Goal: Register for event/course

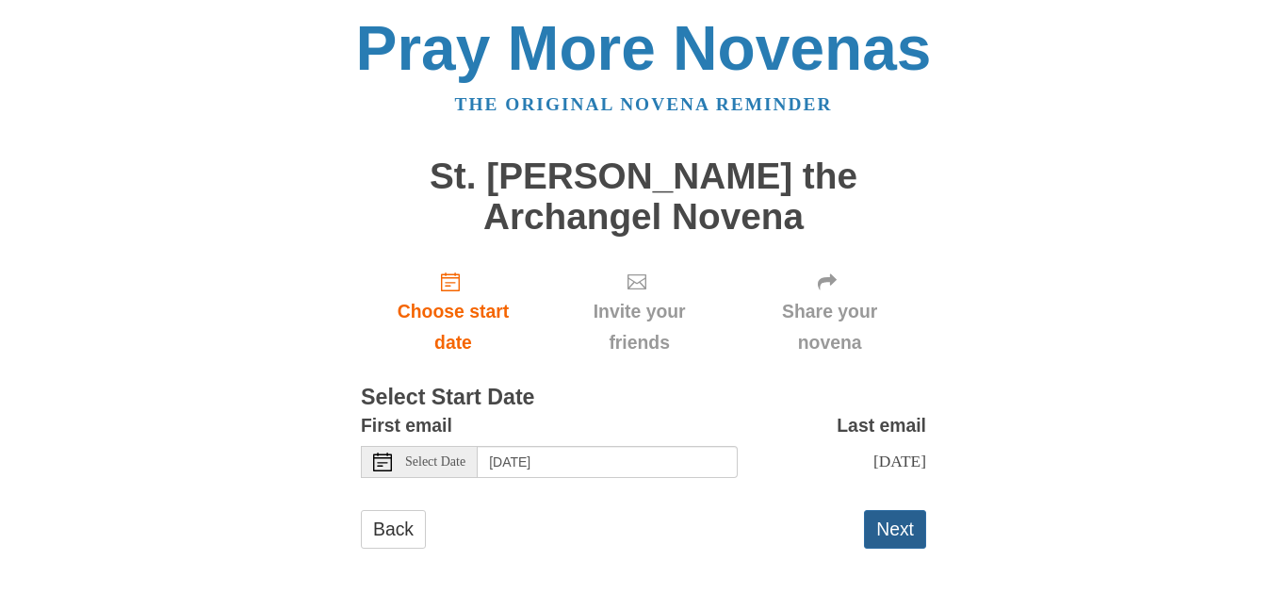
click at [895, 521] on button "Next" at bounding box center [895, 529] width 62 height 39
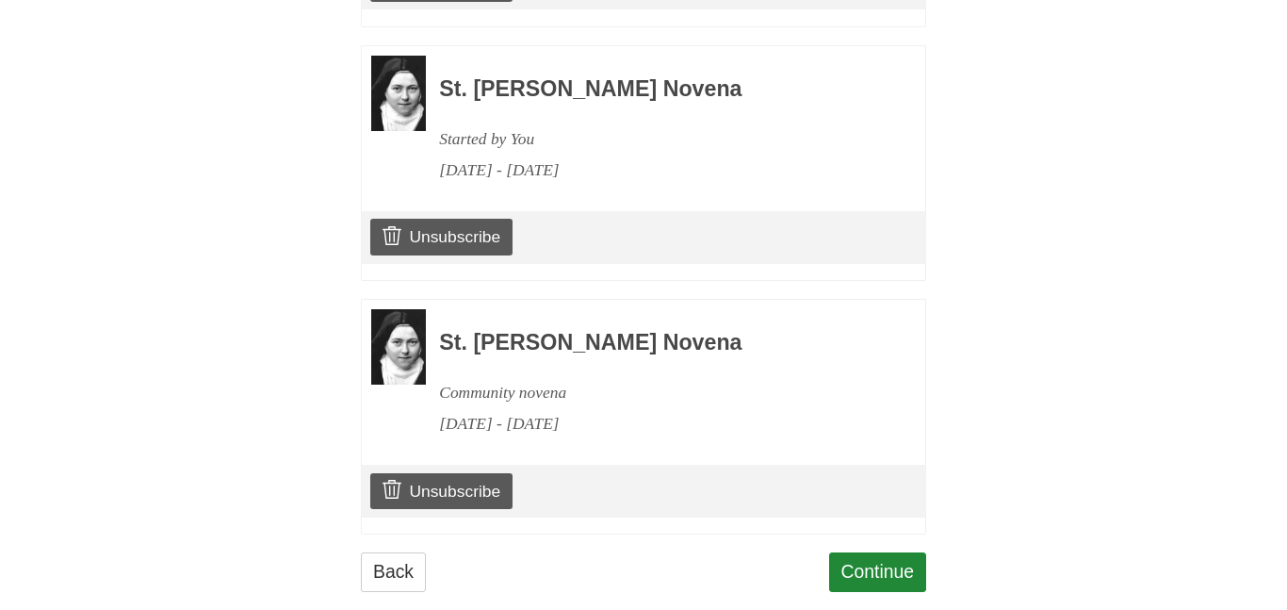
scroll to position [1185, 0]
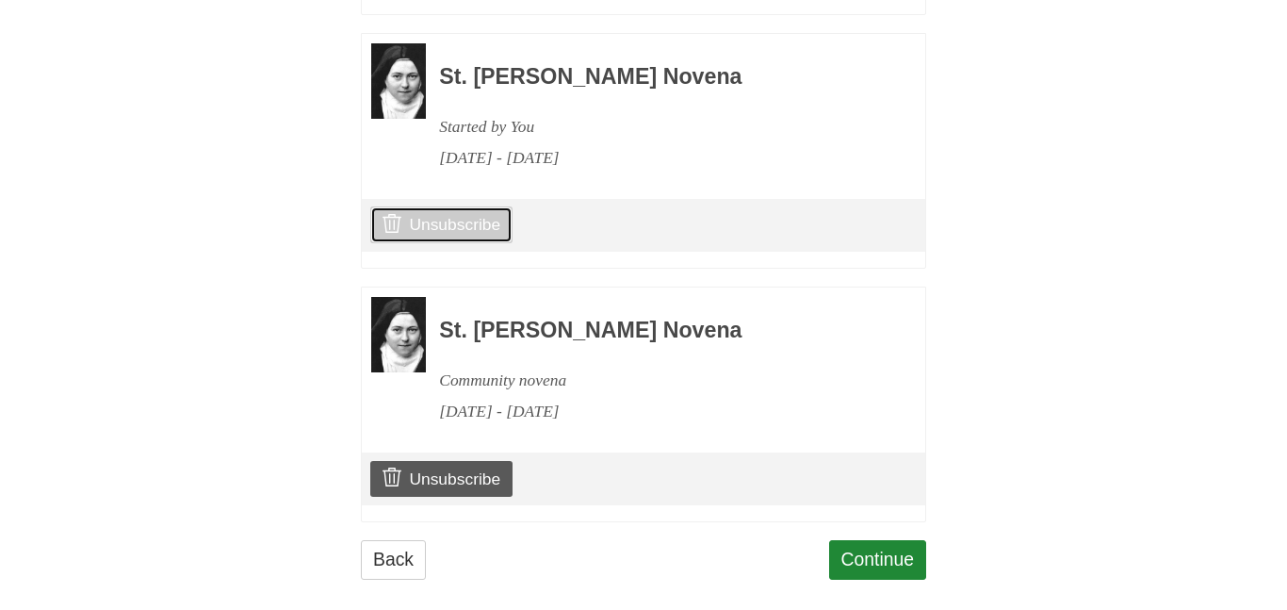
click at [426, 206] on link "Unsubscribe" at bounding box center [441, 224] width 142 height 36
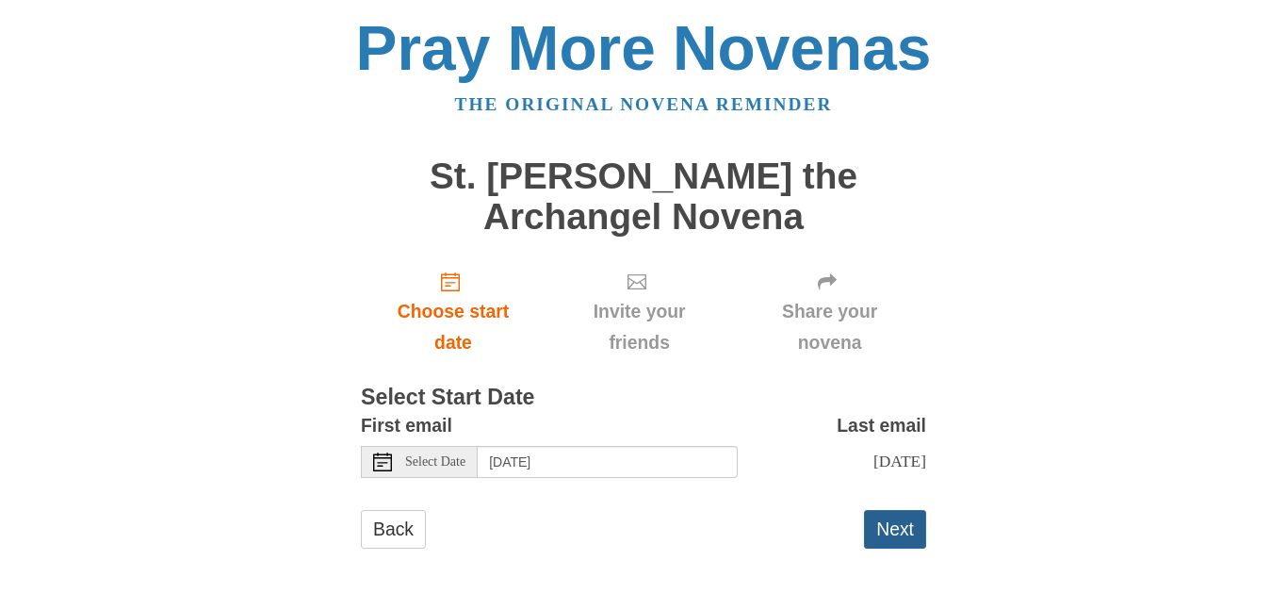
click at [904, 525] on button "Next" at bounding box center [895, 529] width 62 height 39
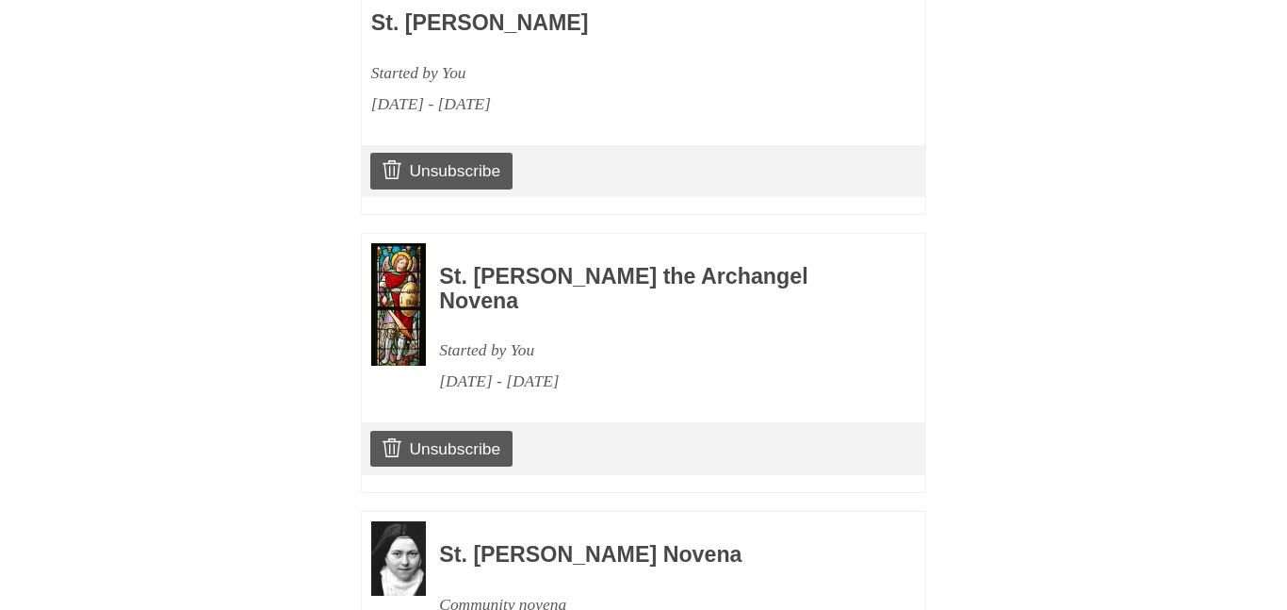
scroll to position [1185, 0]
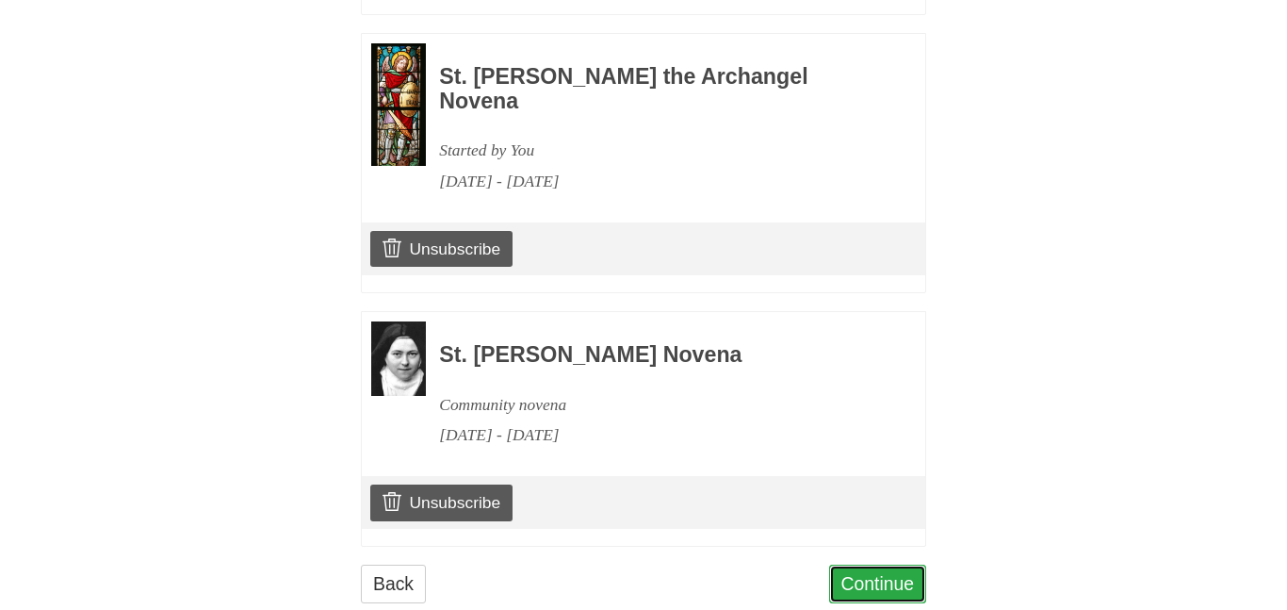
click at [880, 564] on link "Continue" at bounding box center [878, 583] width 98 height 39
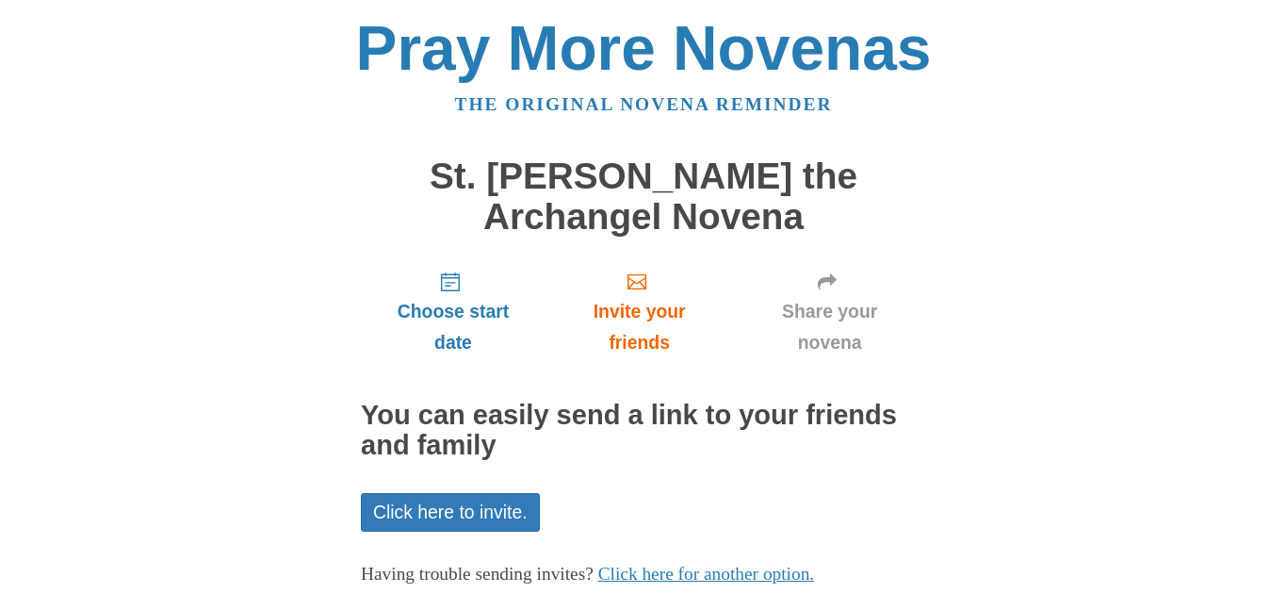
scroll to position [102, 0]
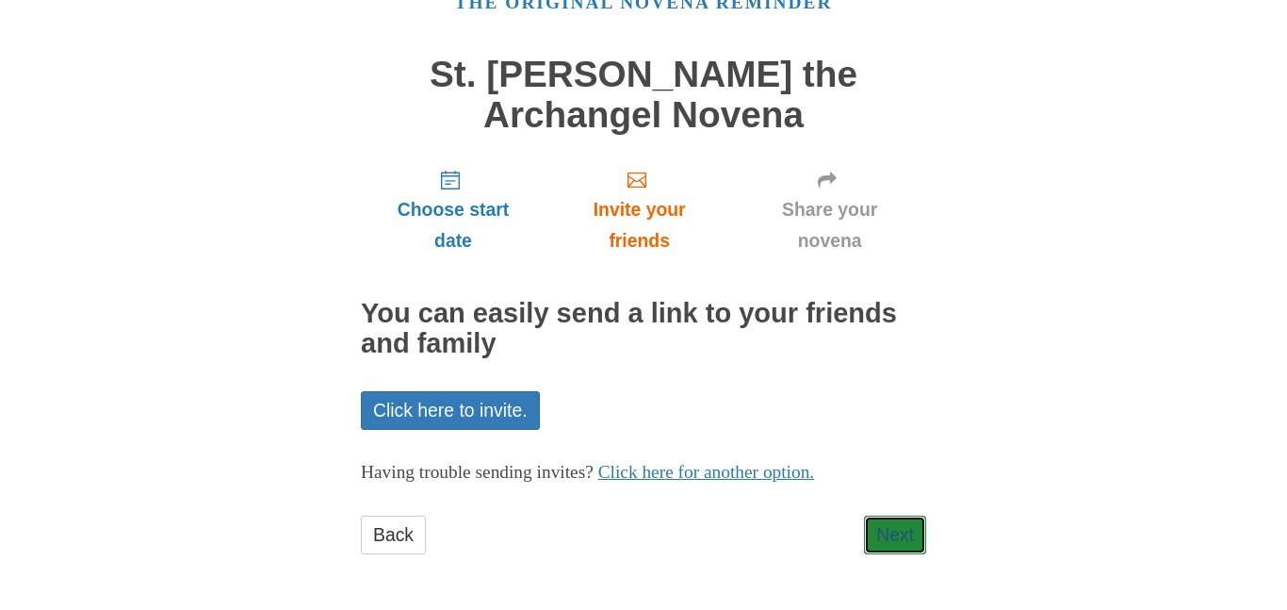
click at [880, 540] on link "Next" at bounding box center [895, 534] width 62 height 39
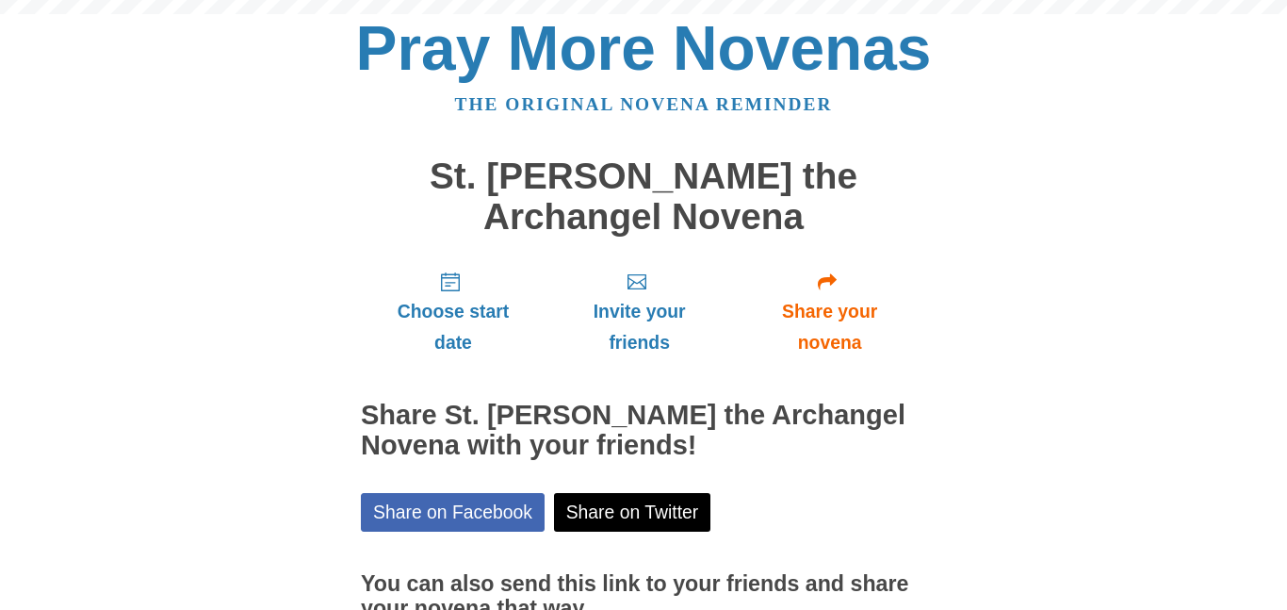
scroll to position [187, 0]
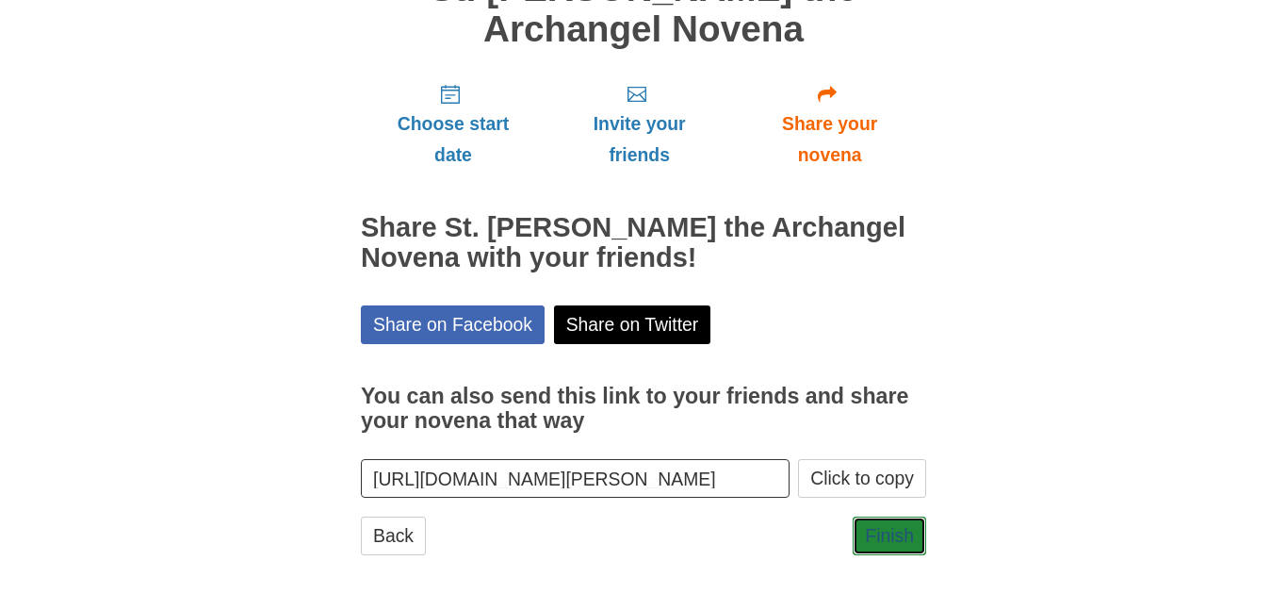
click at [880, 540] on link "Finish" at bounding box center [889, 535] width 73 height 39
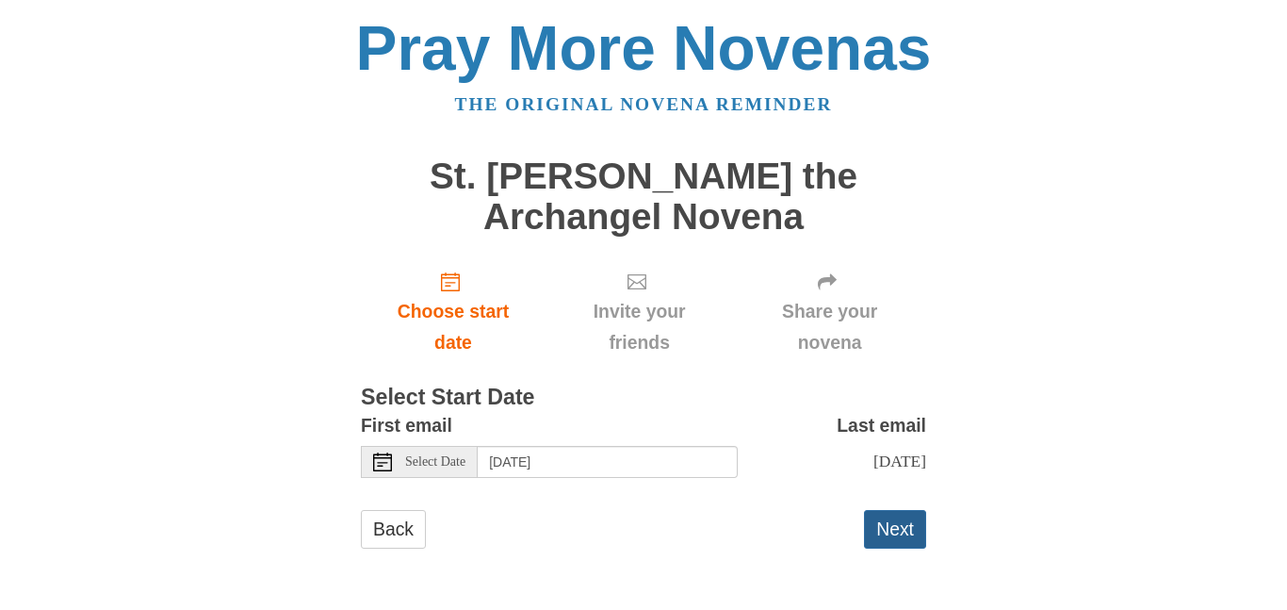
click at [871, 528] on button "Next" at bounding box center [895, 529] width 62 height 39
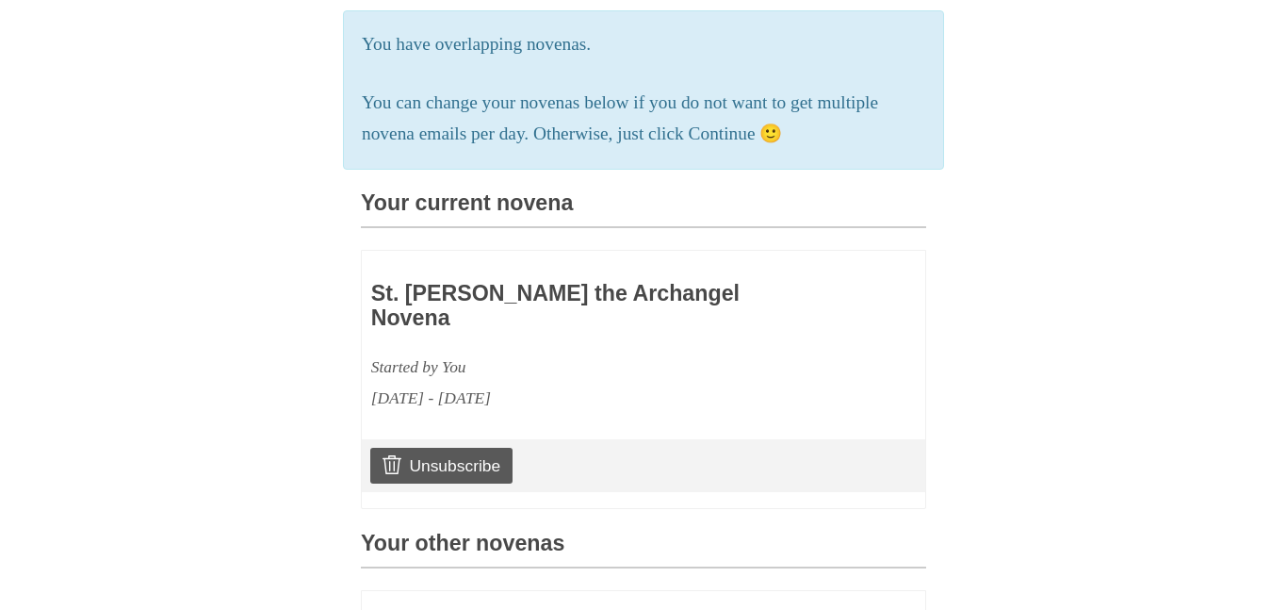
scroll to position [1439, 0]
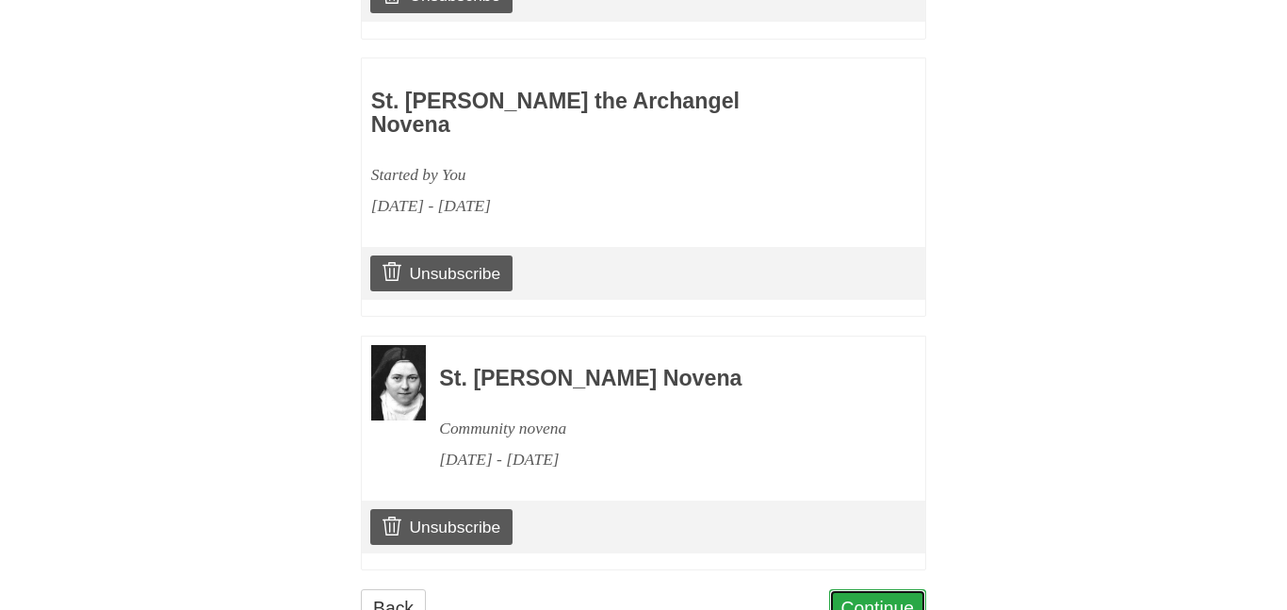
click at [879, 589] on link "Continue" at bounding box center [878, 608] width 98 height 39
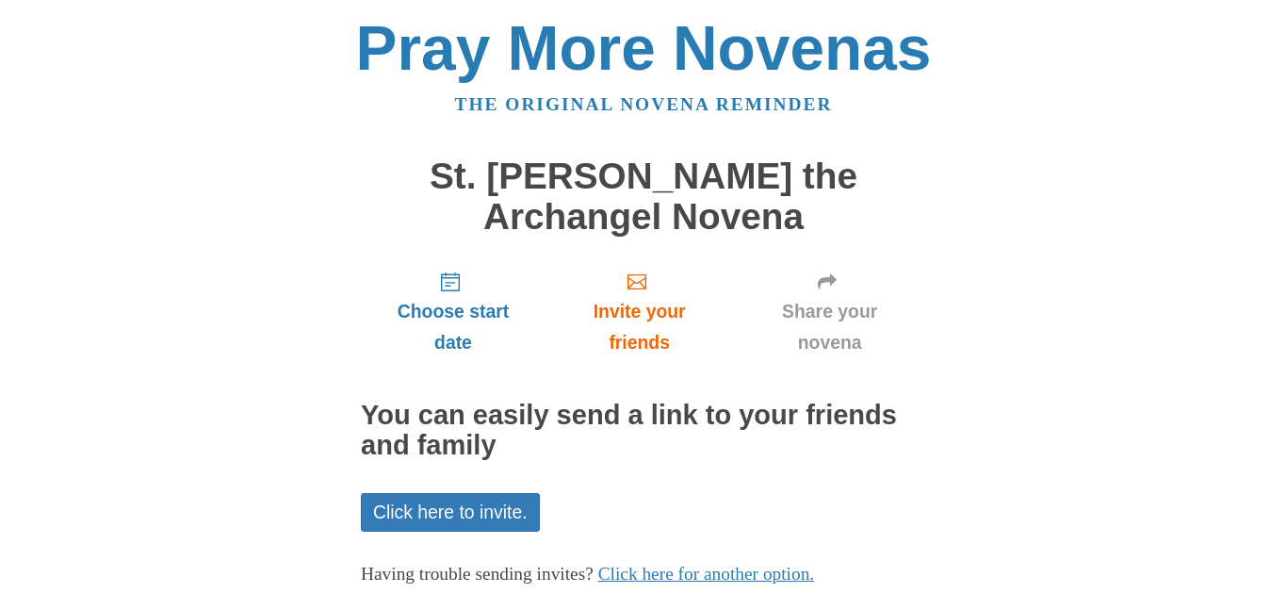
scroll to position [102, 0]
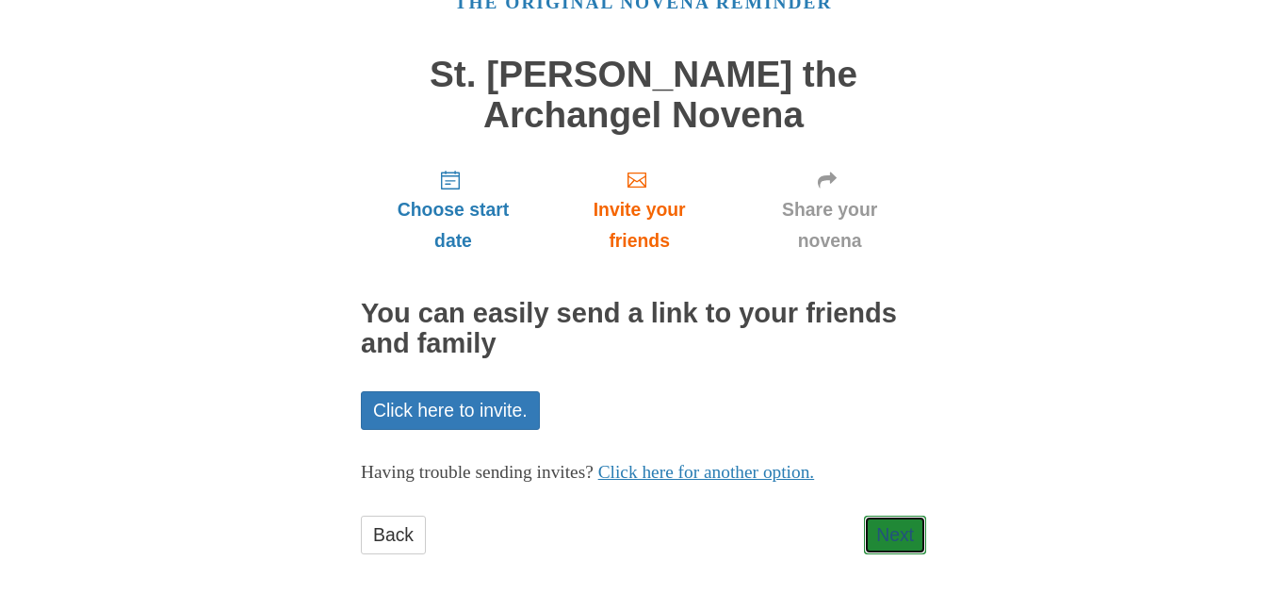
click at [879, 536] on link "Next" at bounding box center [895, 534] width 62 height 39
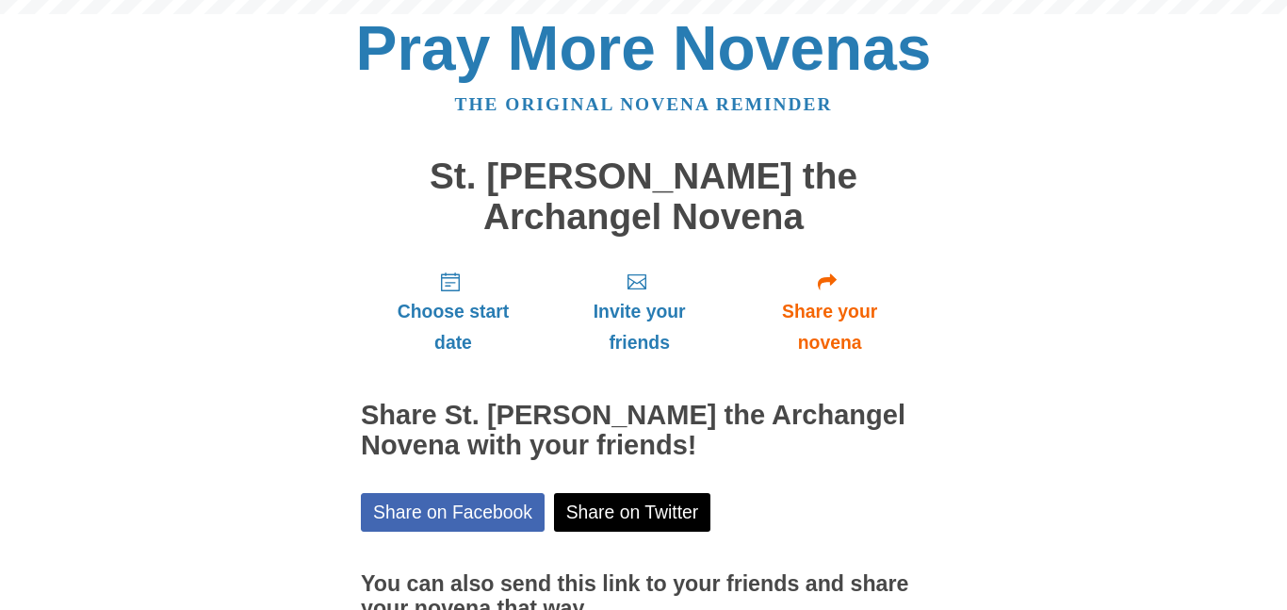
scroll to position [187, 0]
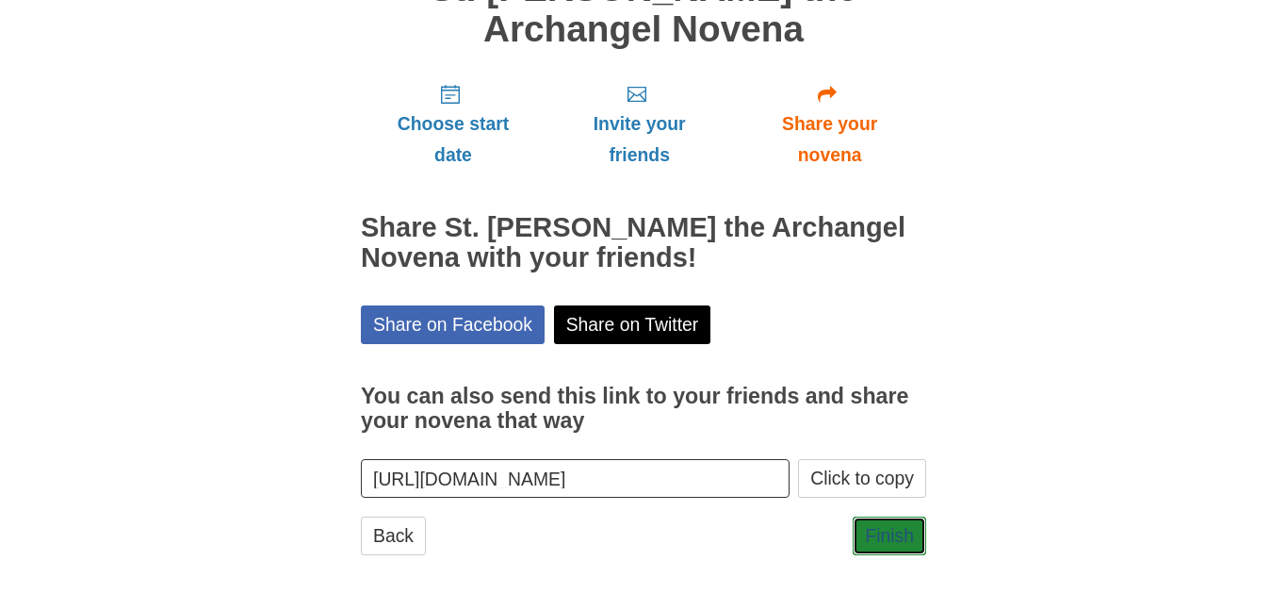
click at [879, 536] on link "Finish" at bounding box center [889, 535] width 73 height 39
